Goal: Navigation & Orientation: Find specific page/section

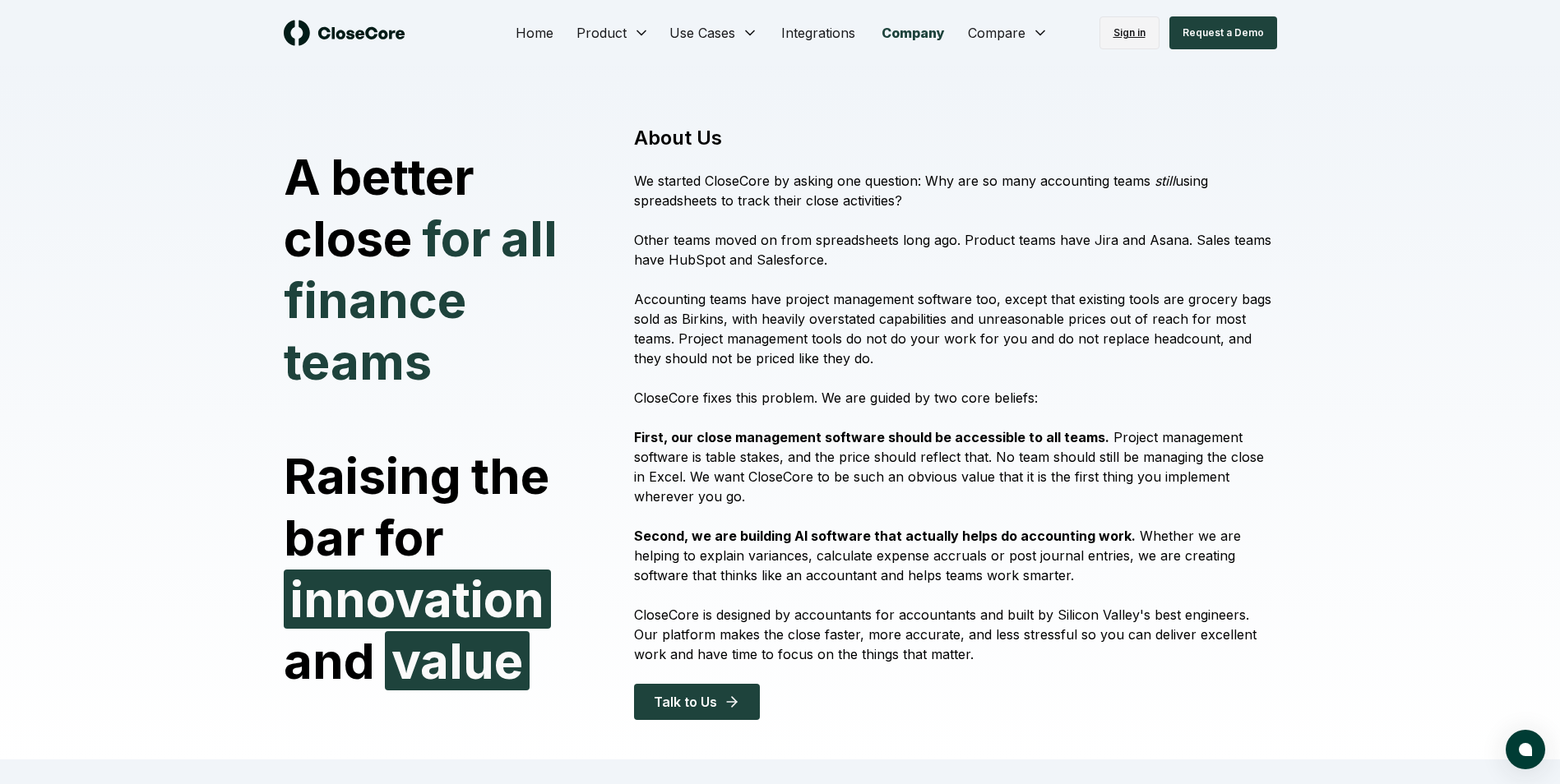
click at [1132, 40] on link "Sign in" at bounding box center [1130, 33] width 60 height 33
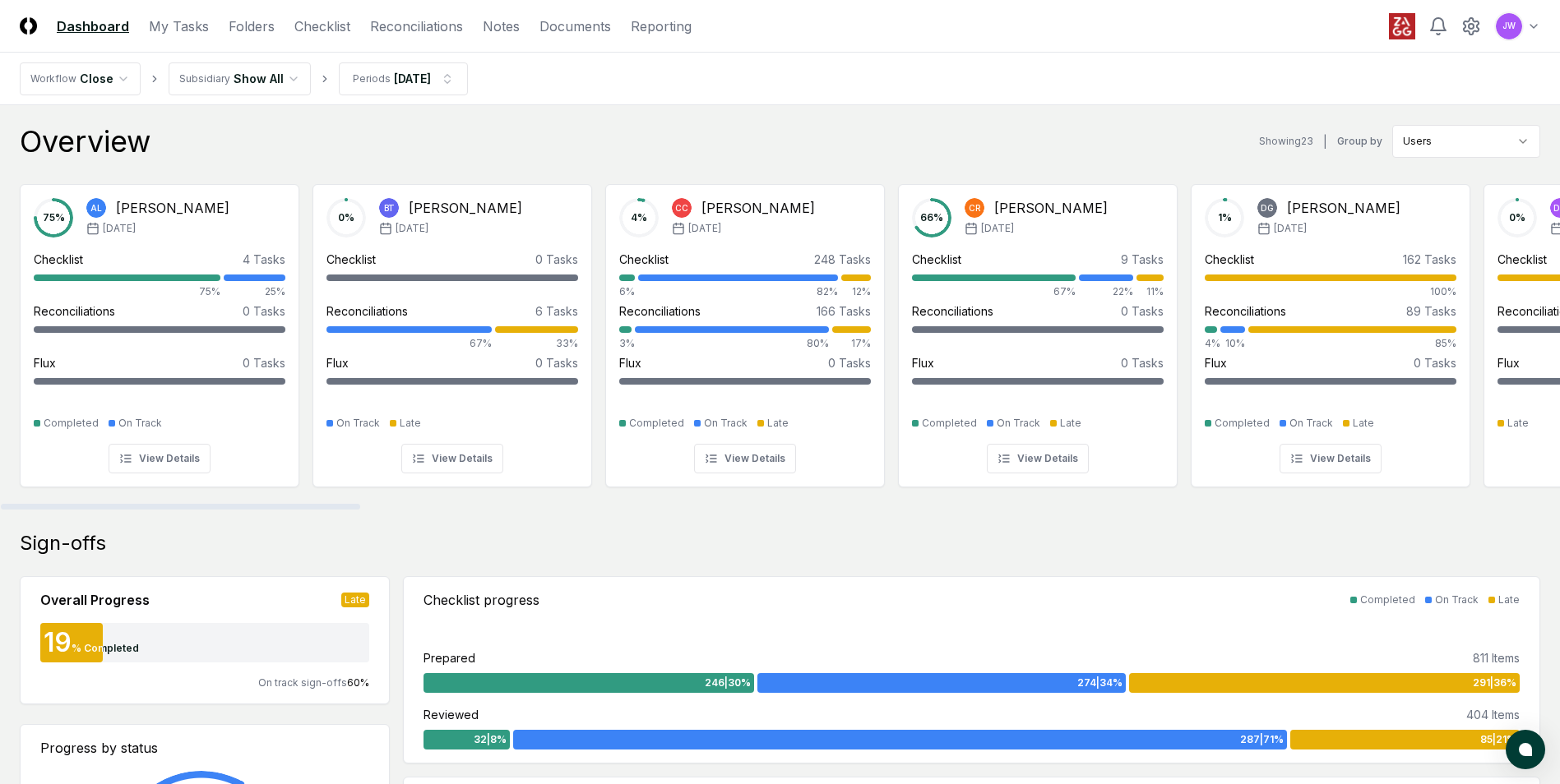
drag, startPoint x: 316, startPoint y: 503, endPoint x: 120, endPoint y: 485, distance: 196.8
click at [120, 503] on div at bounding box center [180, 506] width 359 height 6
click at [335, 22] on link "Checklist" at bounding box center [322, 26] width 56 height 20
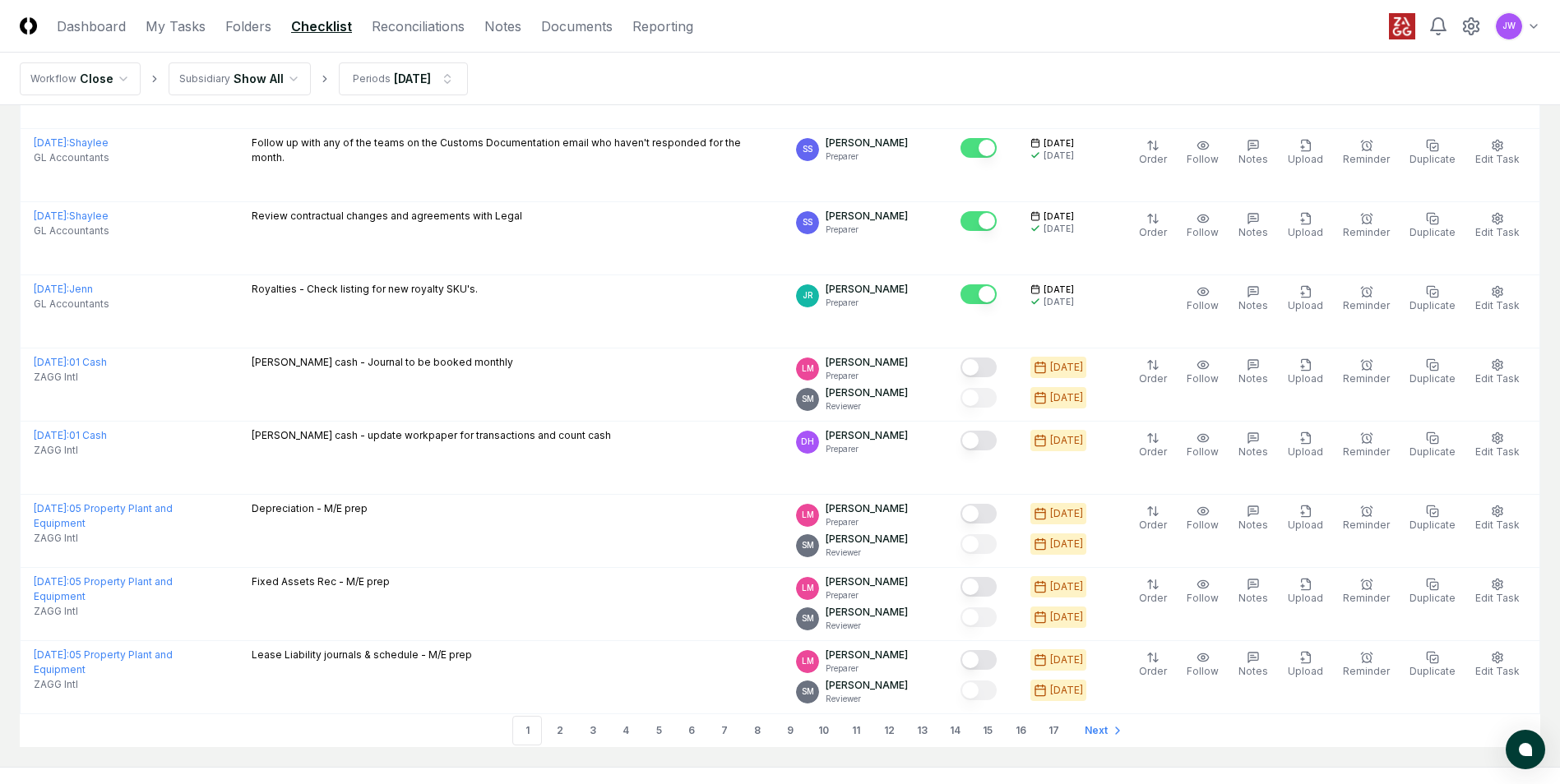
scroll to position [3307, 0]
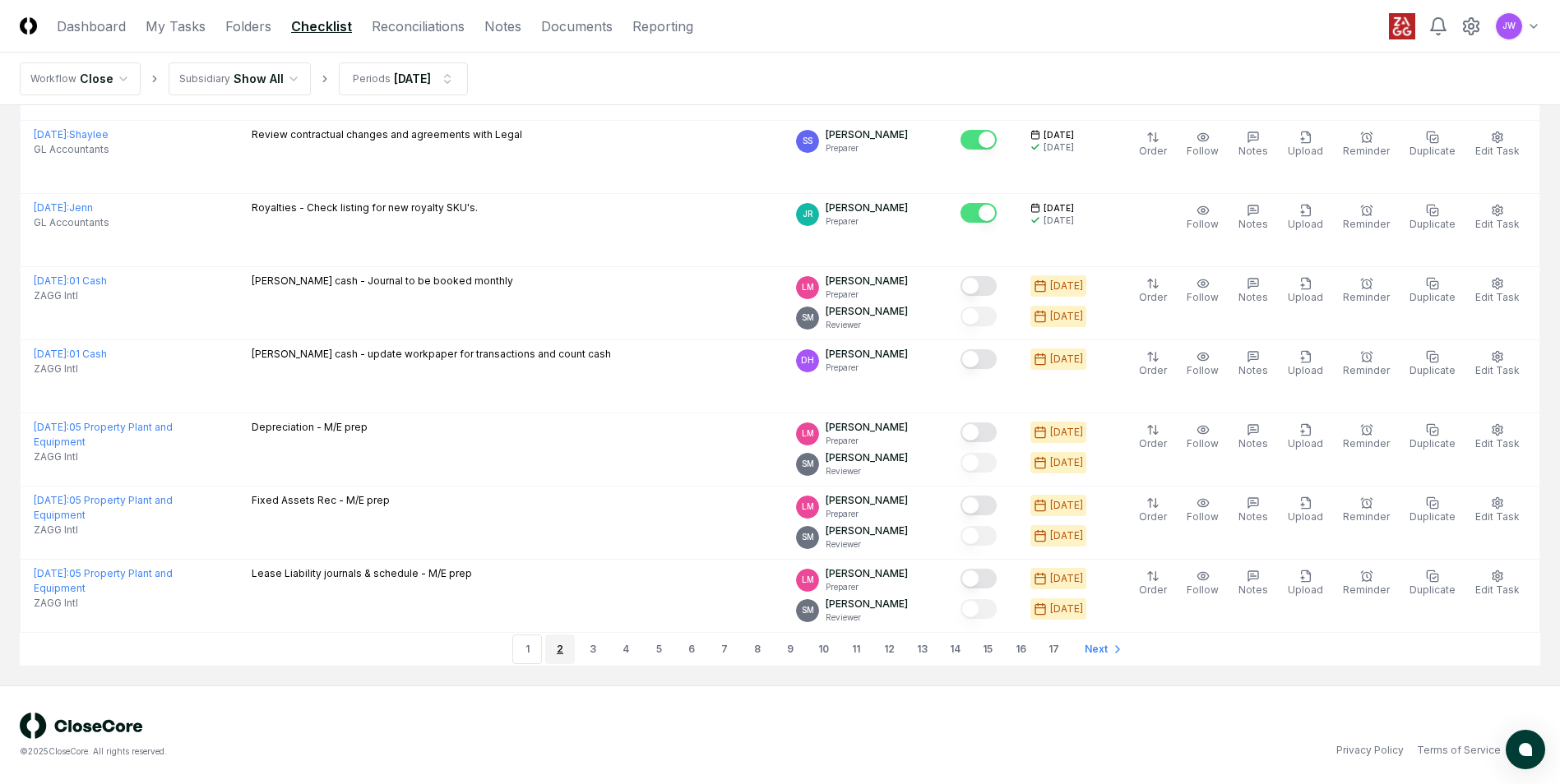
click at [561, 651] on link "2" at bounding box center [560, 649] width 29 height 29
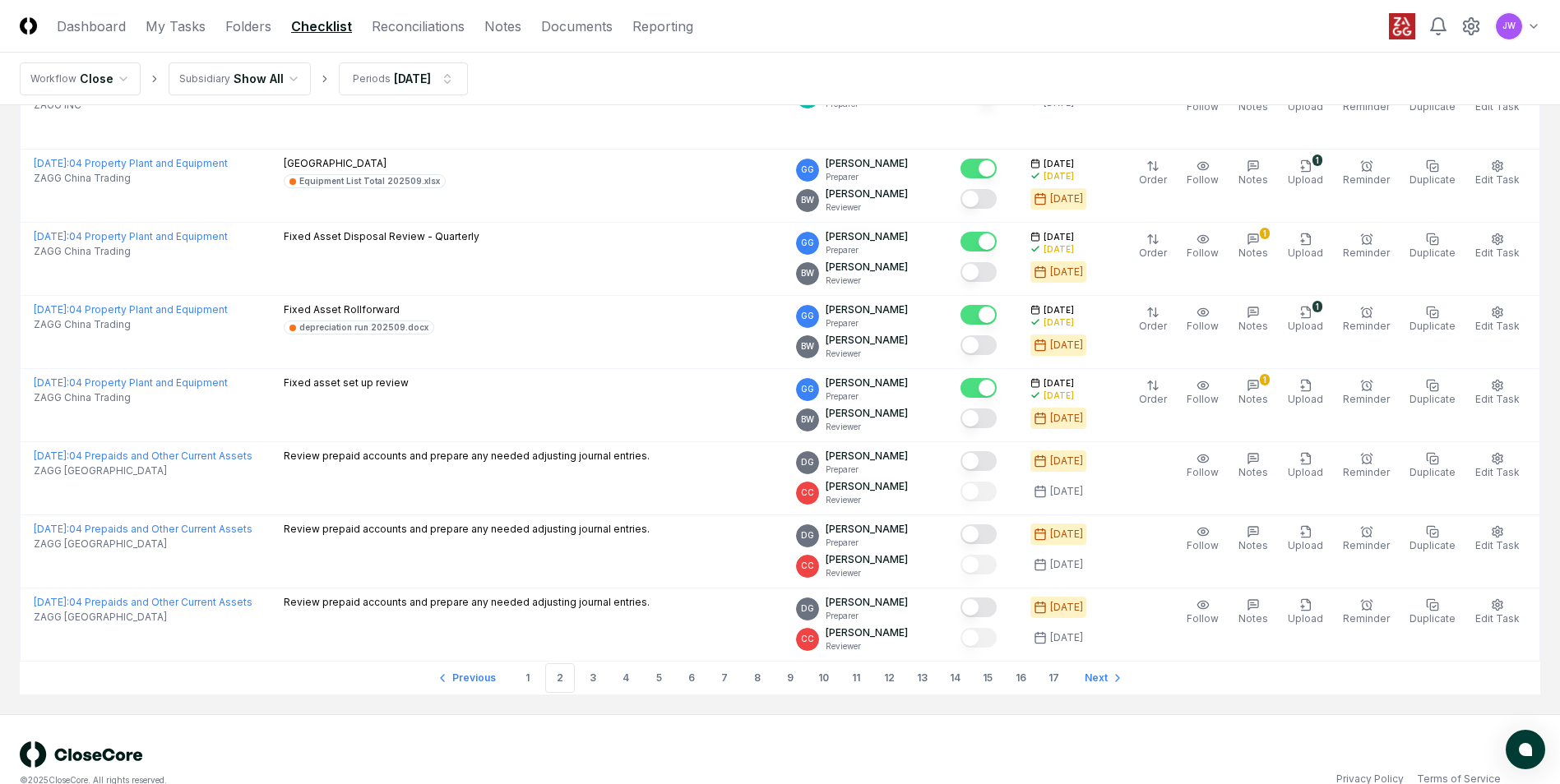
click at [584, 683] on link "3" at bounding box center [592, 678] width 29 height 29
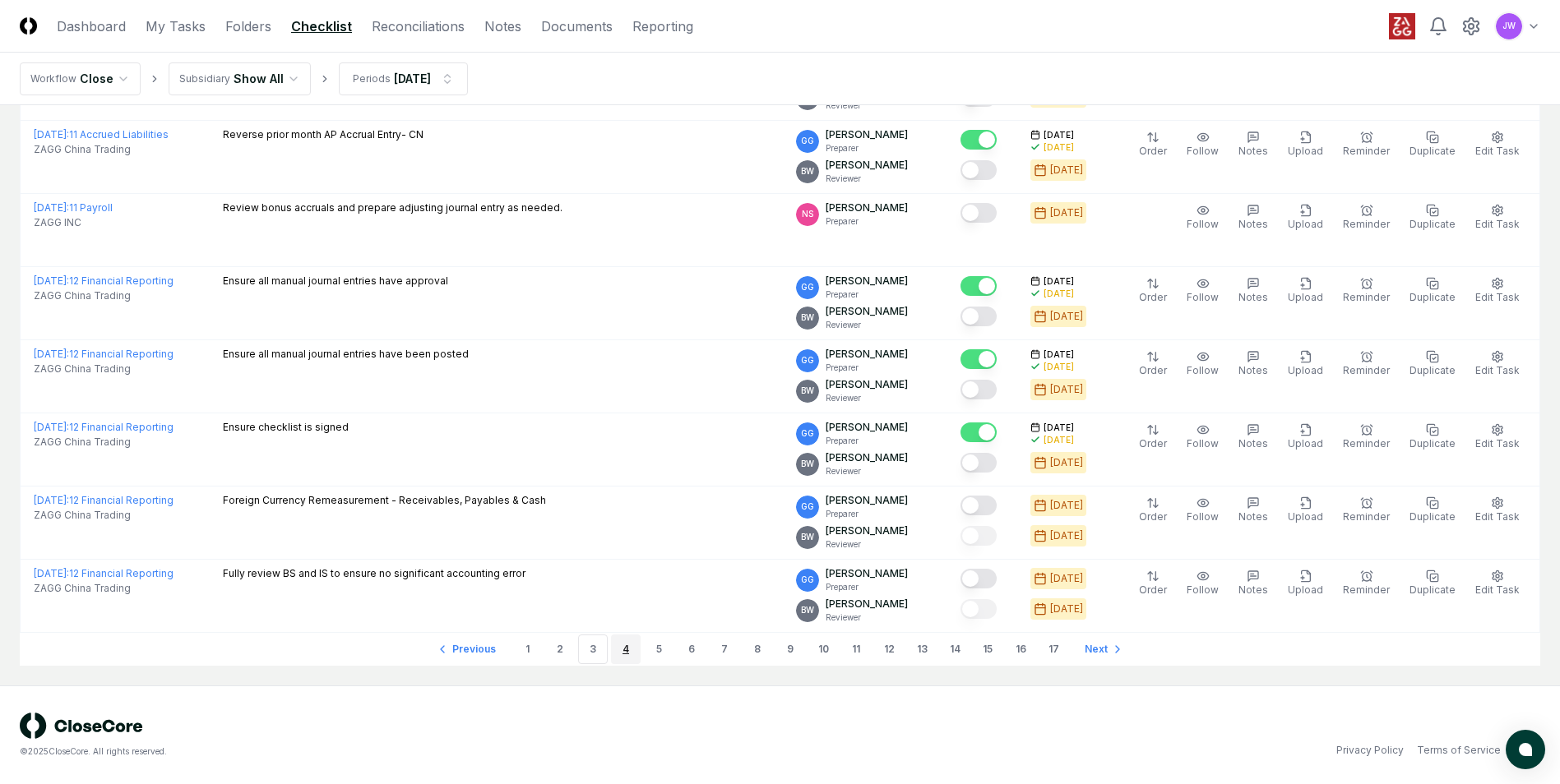
click at [618, 652] on link "4" at bounding box center [626, 649] width 29 height 29
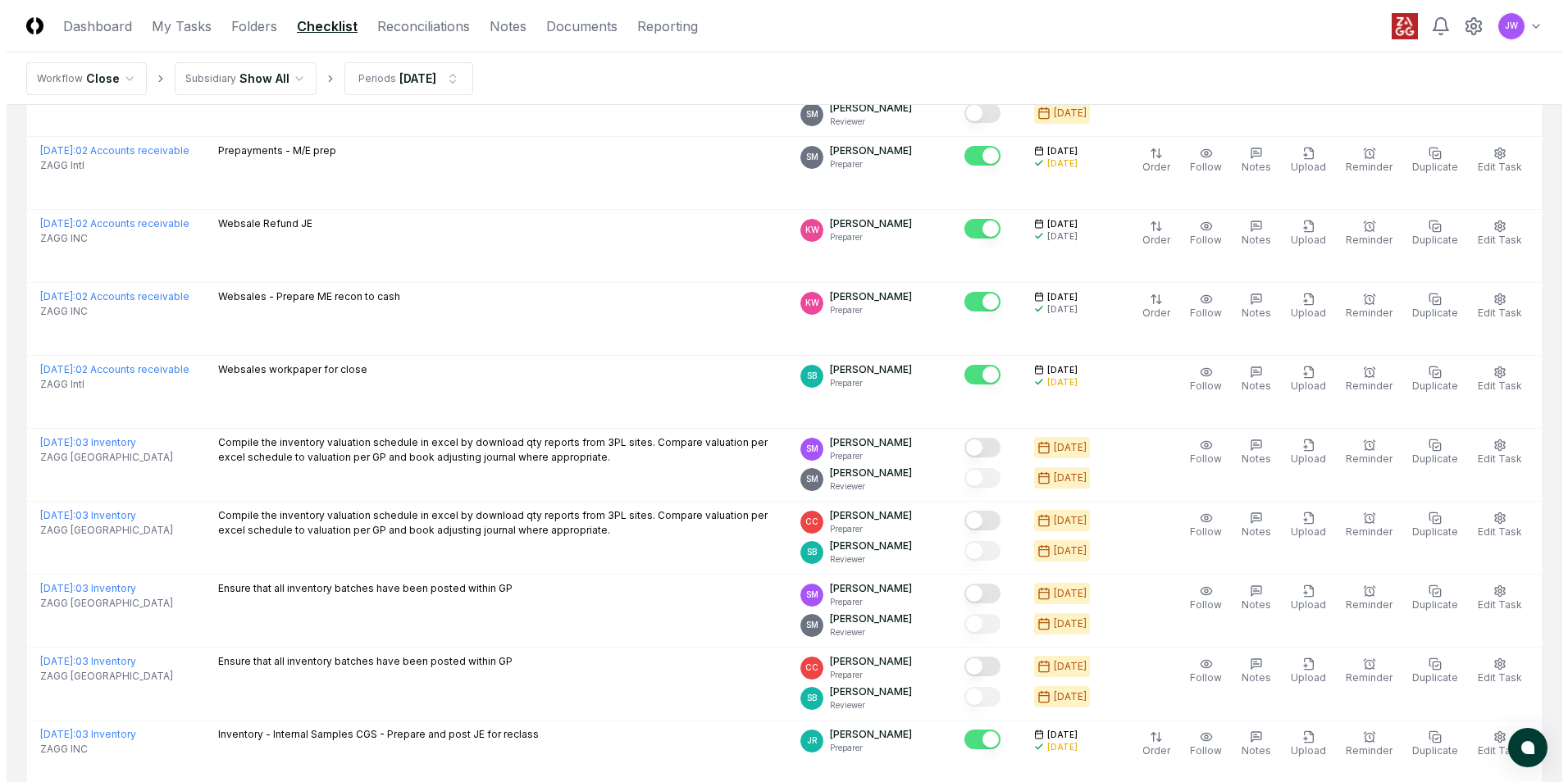
scroll to position [3299, 0]
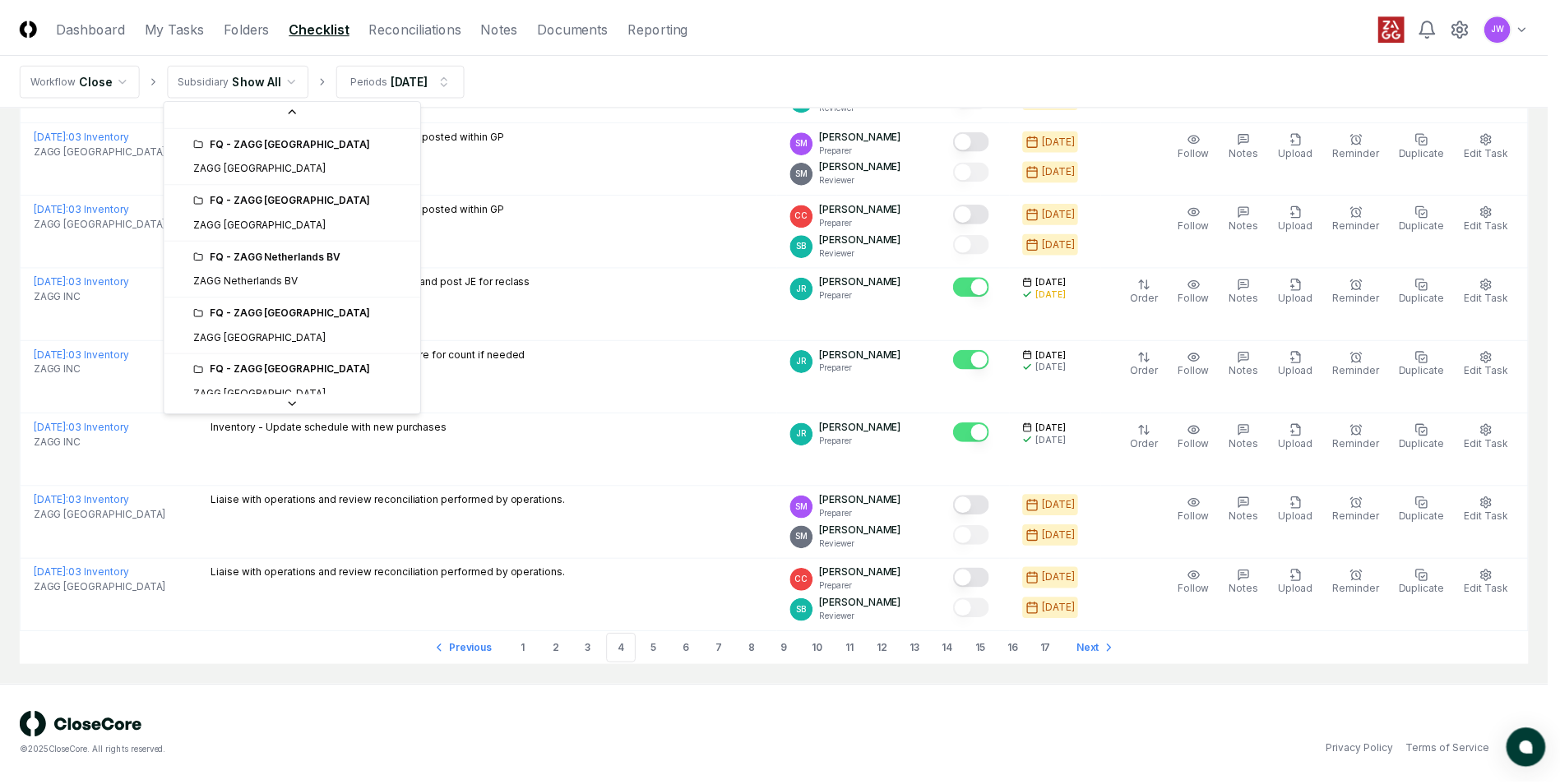
scroll to position [669, 0]
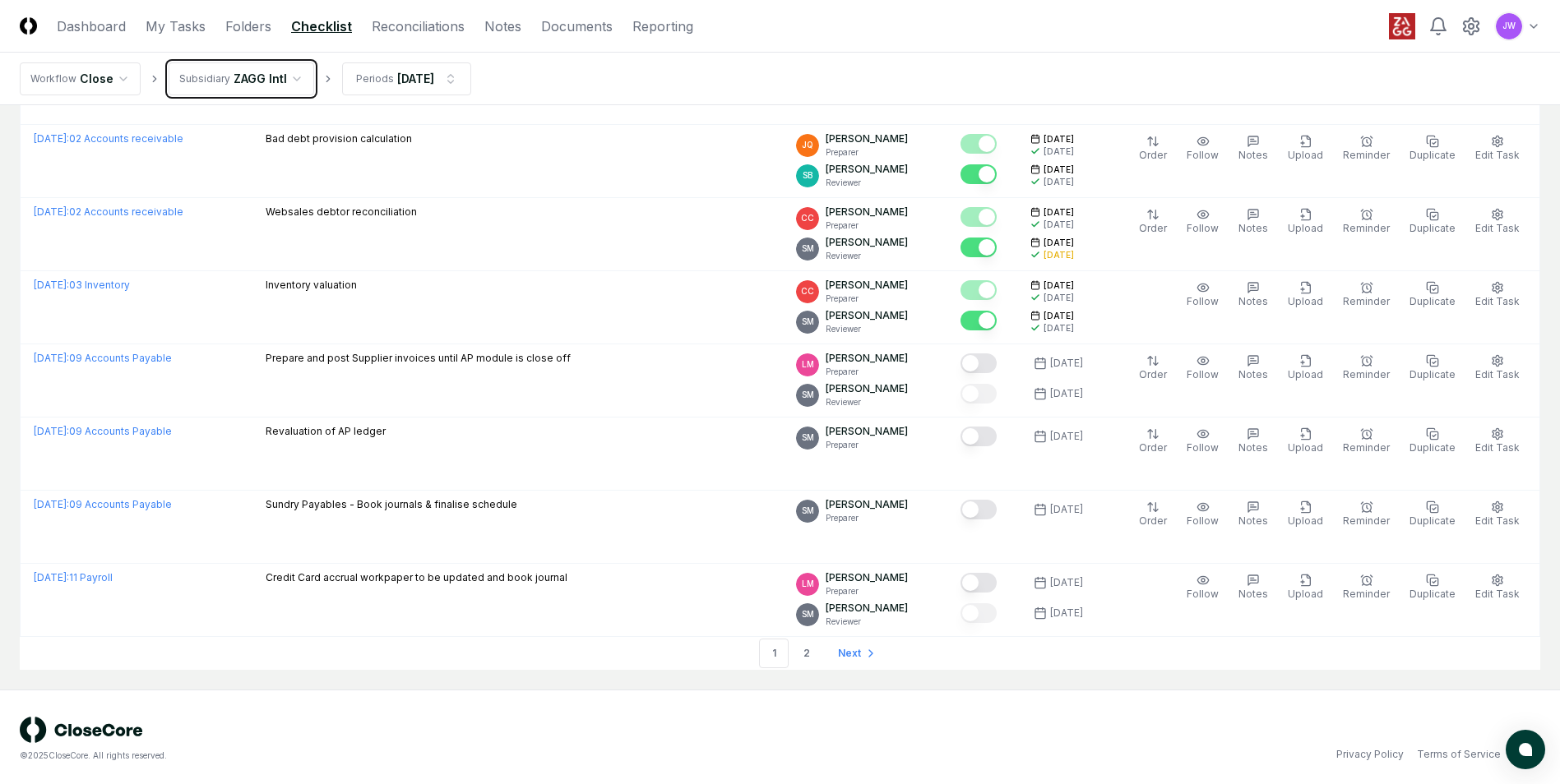
scroll to position [3307, 0]
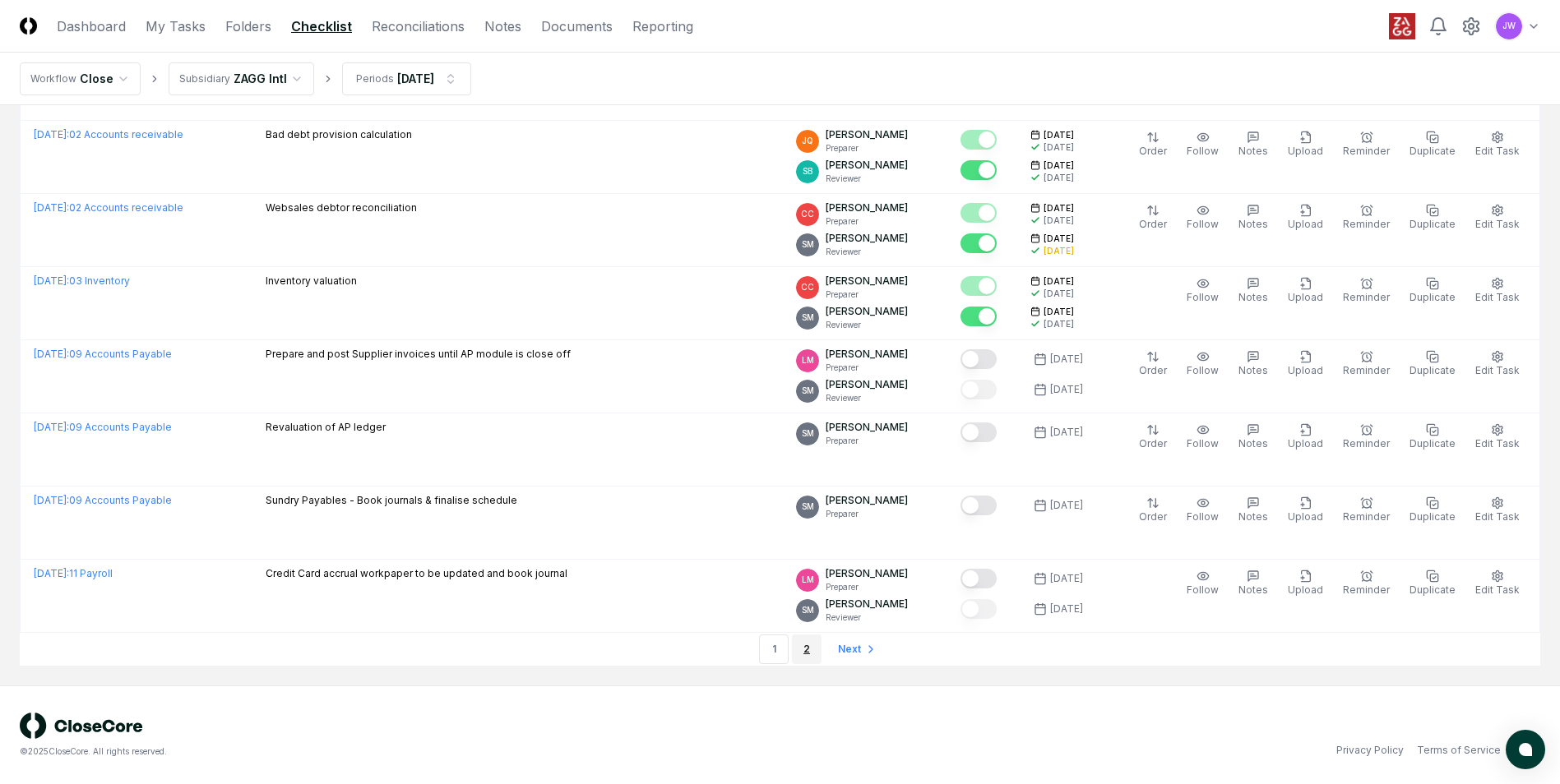
click at [814, 649] on link "2" at bounding box center [807, 649] width 29 height 29
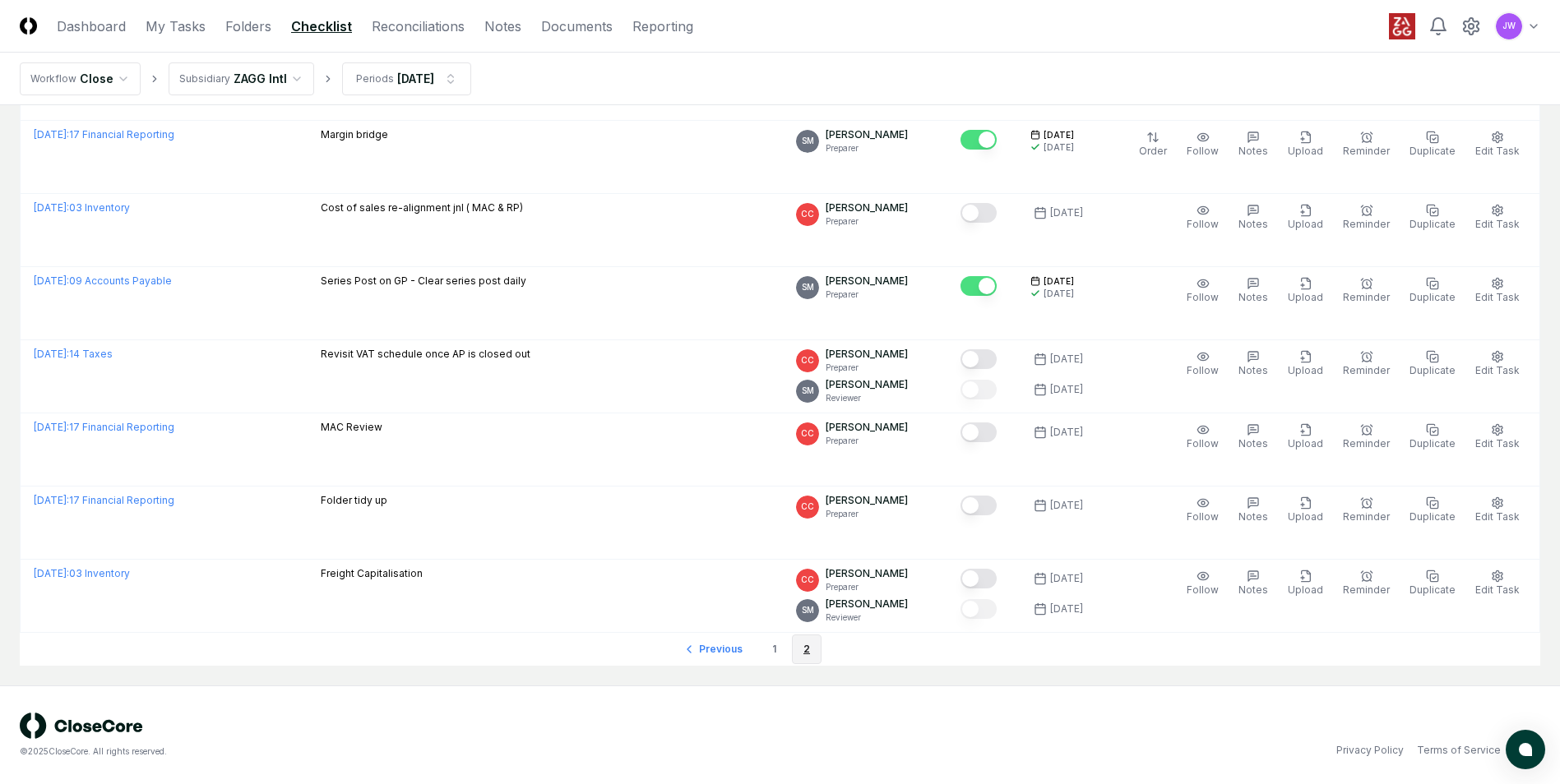
scroll to position [893, 0]
click at [503, 24] on link "Notes" at bounding box center [503, 26] width 37 height 20
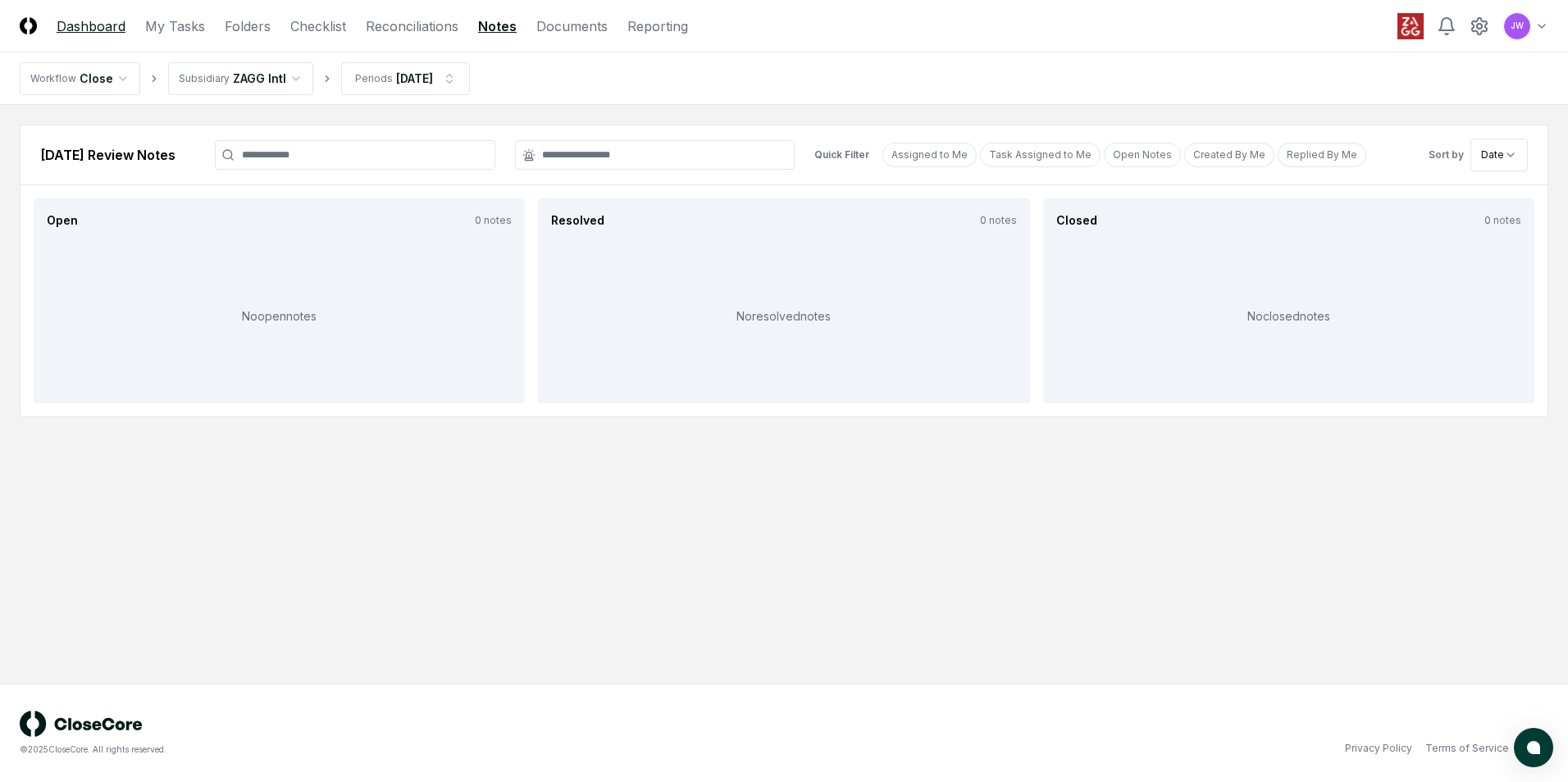
click at [91, 33] on link "Dashboard" at bounding box center [91, 26] width 69 height 20
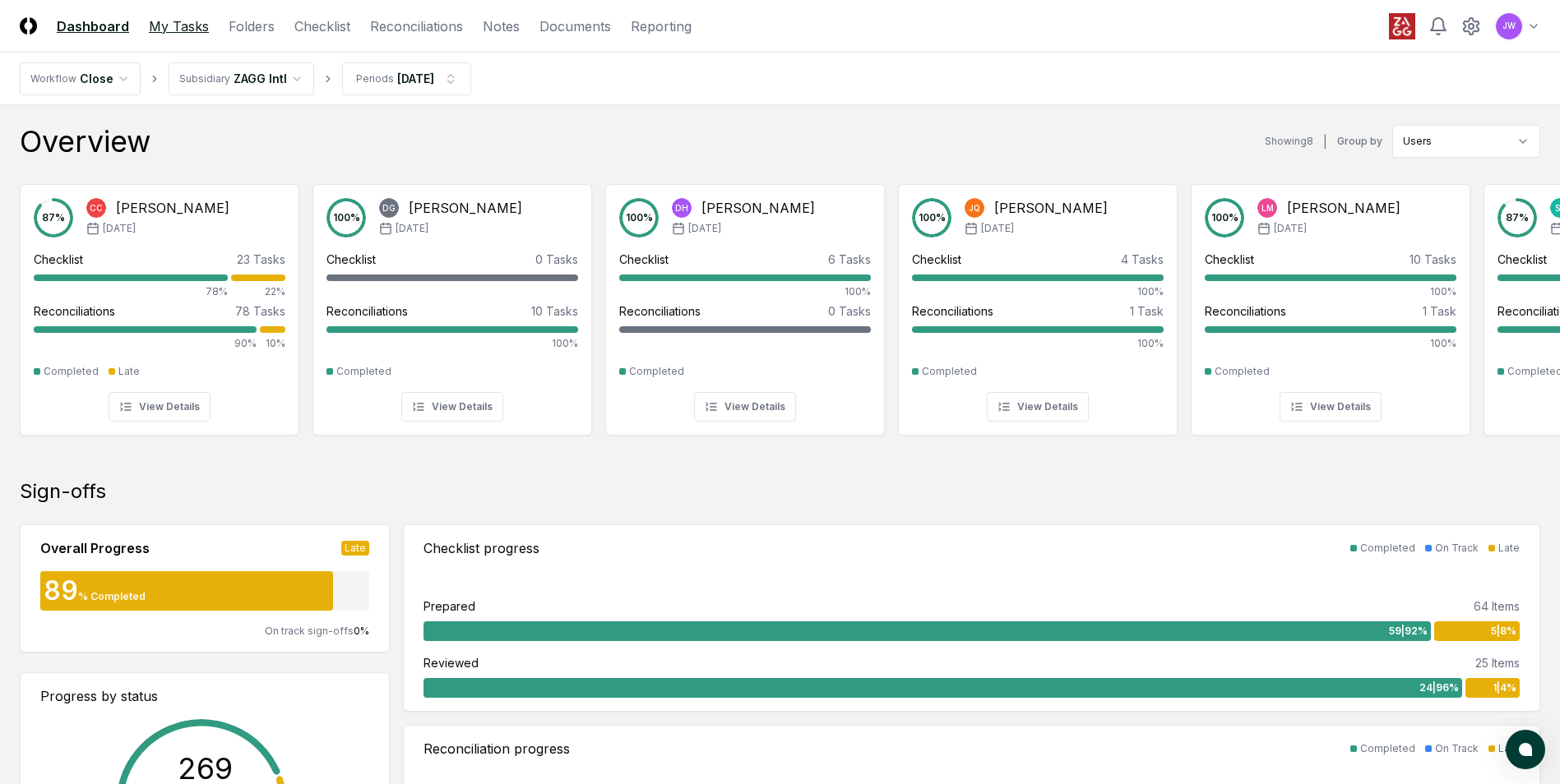
click at [170, 21] on link "My Tasks" at bounding box center [179, 26] width 60 height 20
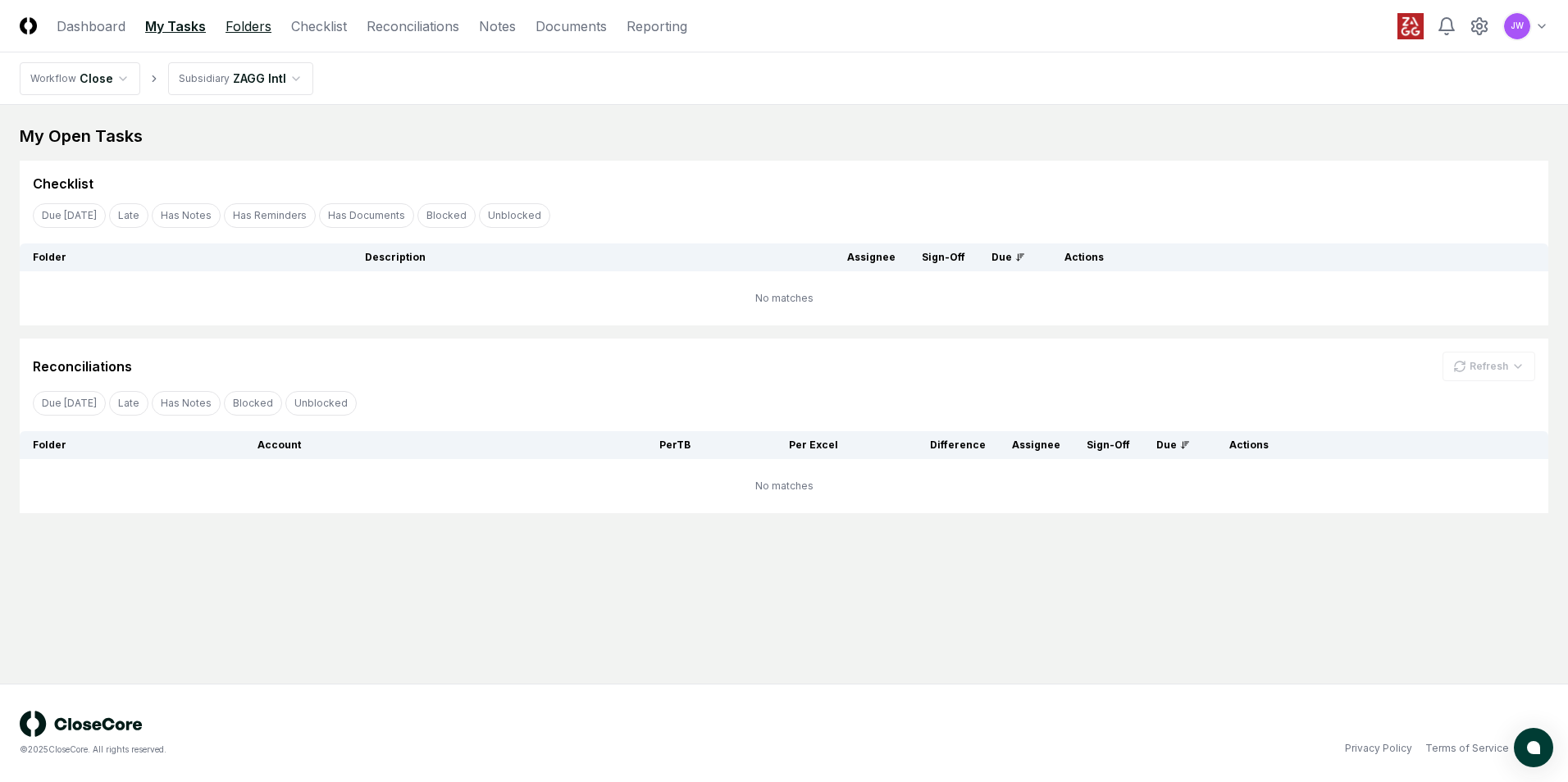
click at [264, 24] on link "Folders" at bounding box center [248, 26] width 46 height 20
